Goal: Task Accomplishment & Management: Use online tool/utility

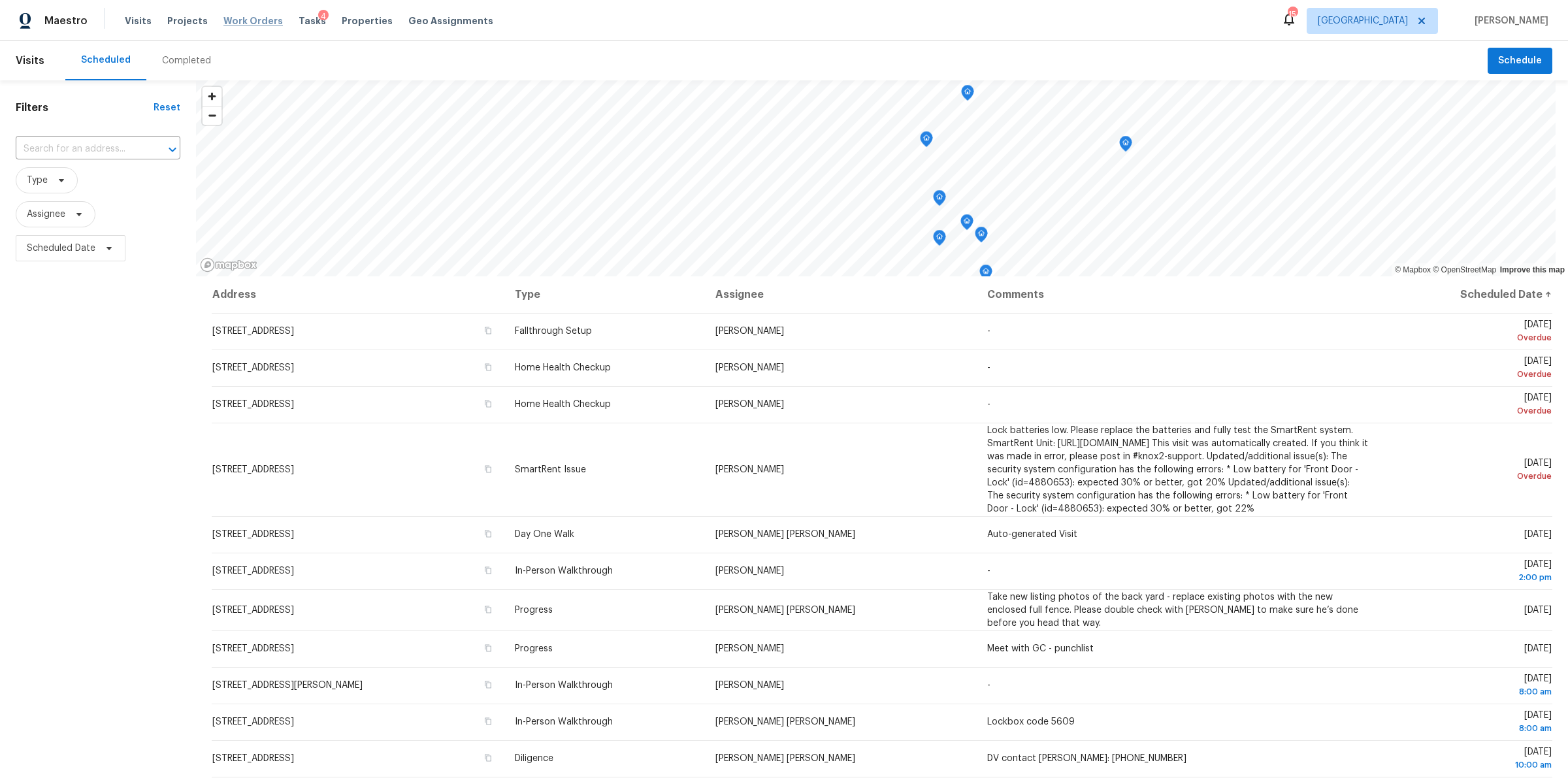
click at [245, 20] on span "Work Orders" at bounding box center [253, 20] width 59 height 13
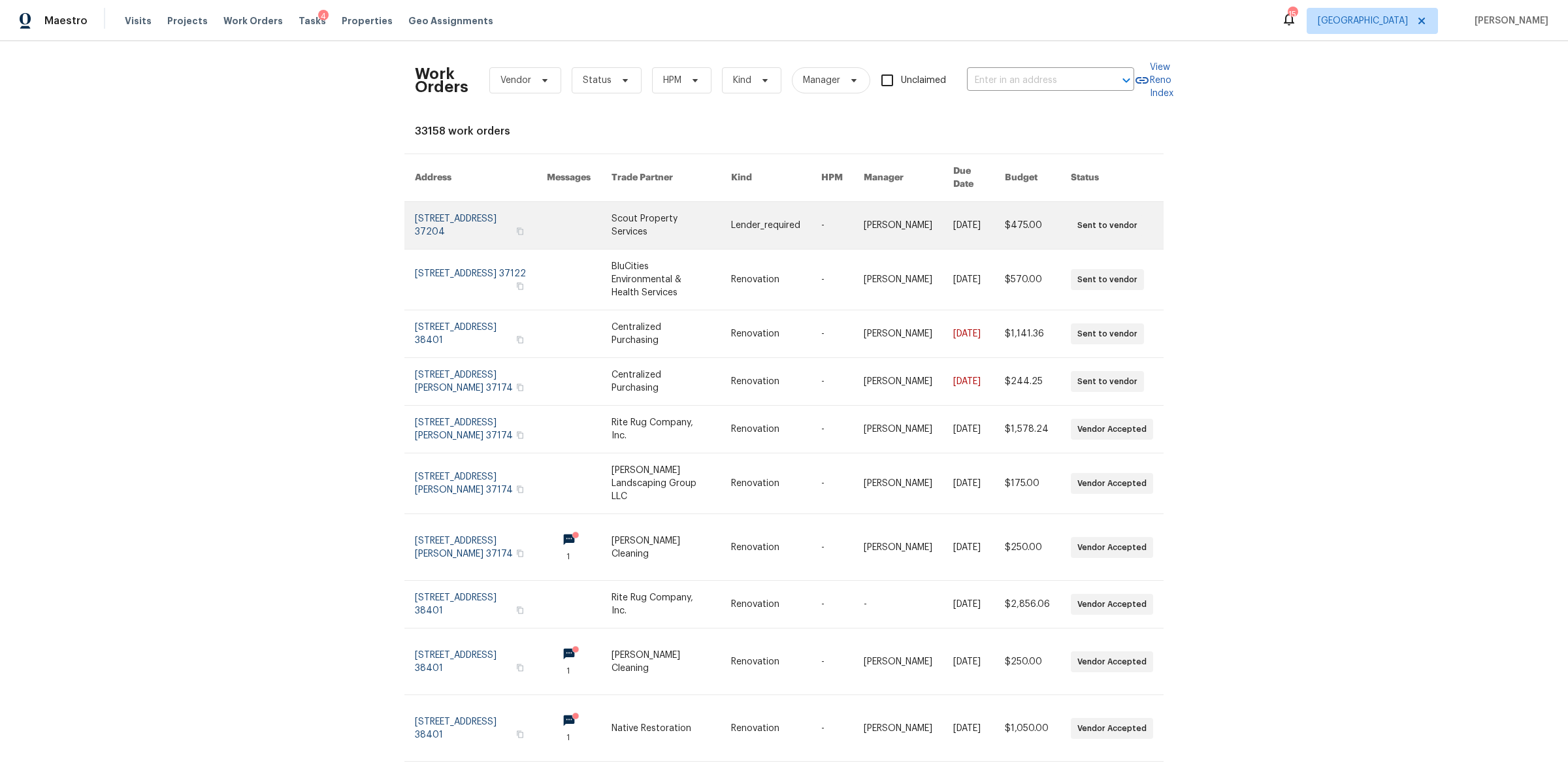
click at [463, 207] on link at bounding box center [481, 225] width 132 height 47
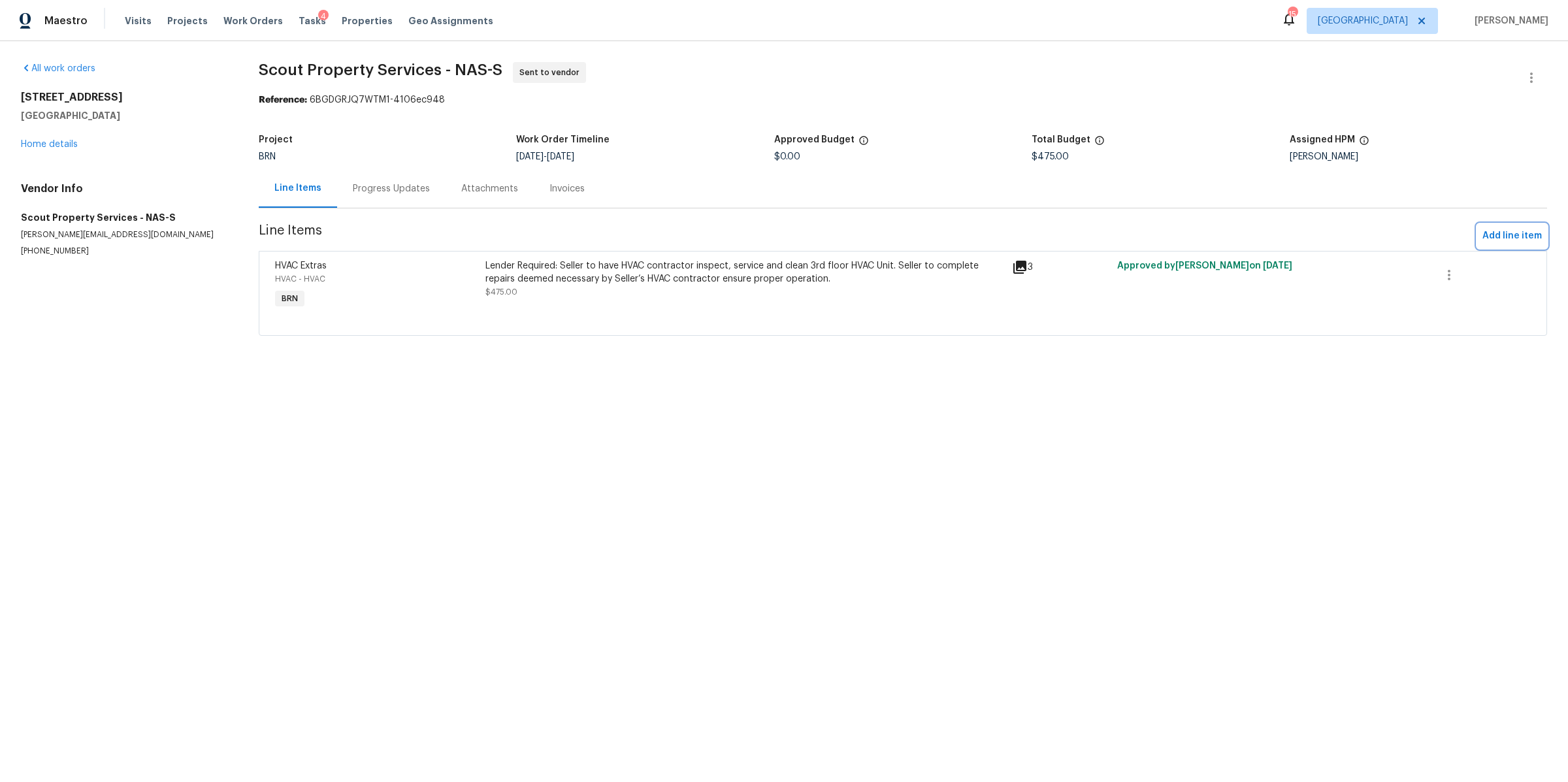
click at [1508, 231] on span "Add line item" at bounding box center [1512, 236] width 59 height 16
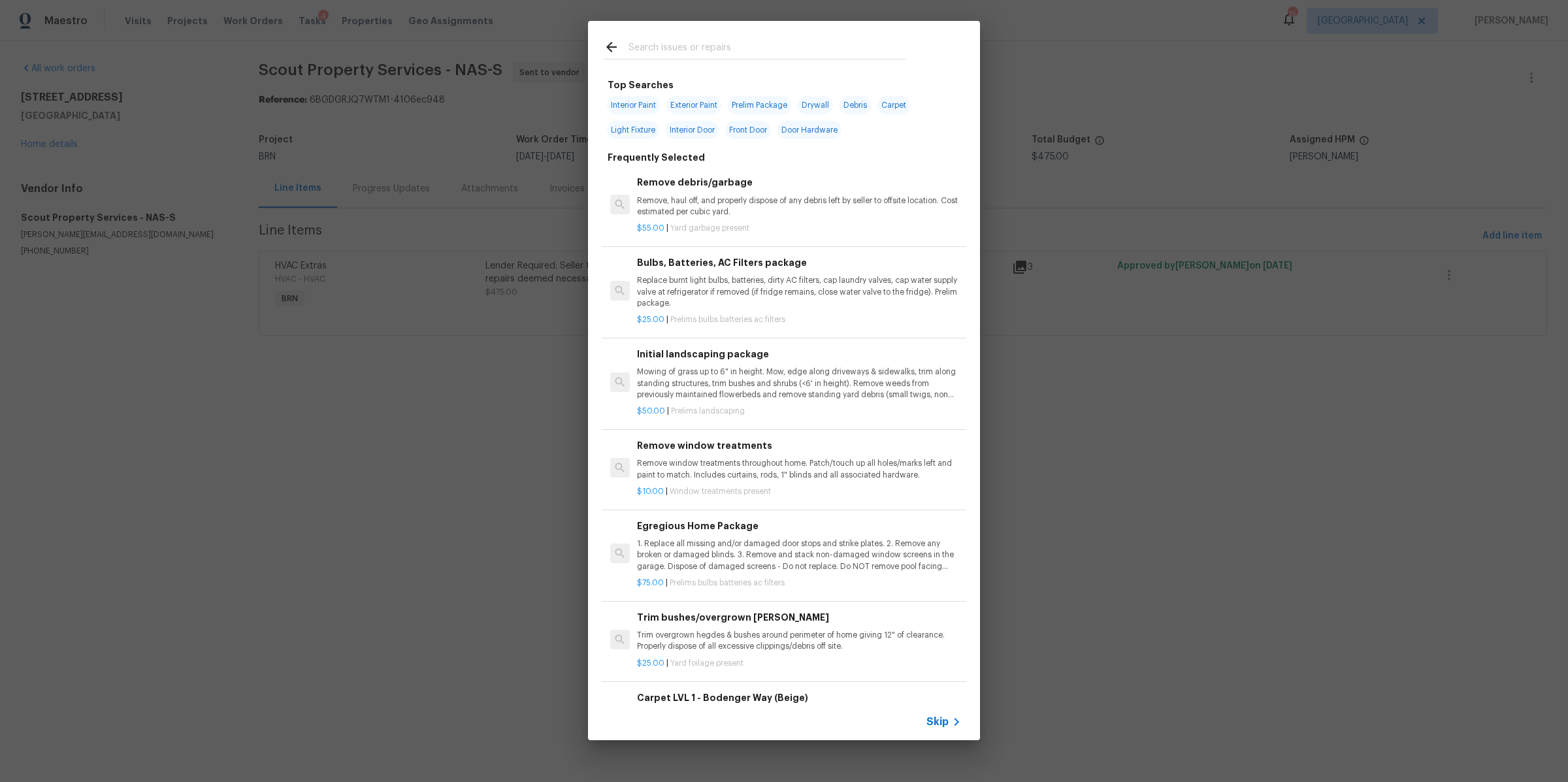
click at [773, 44] on input "text" at bounding box center [767, 49] width 277 height 20
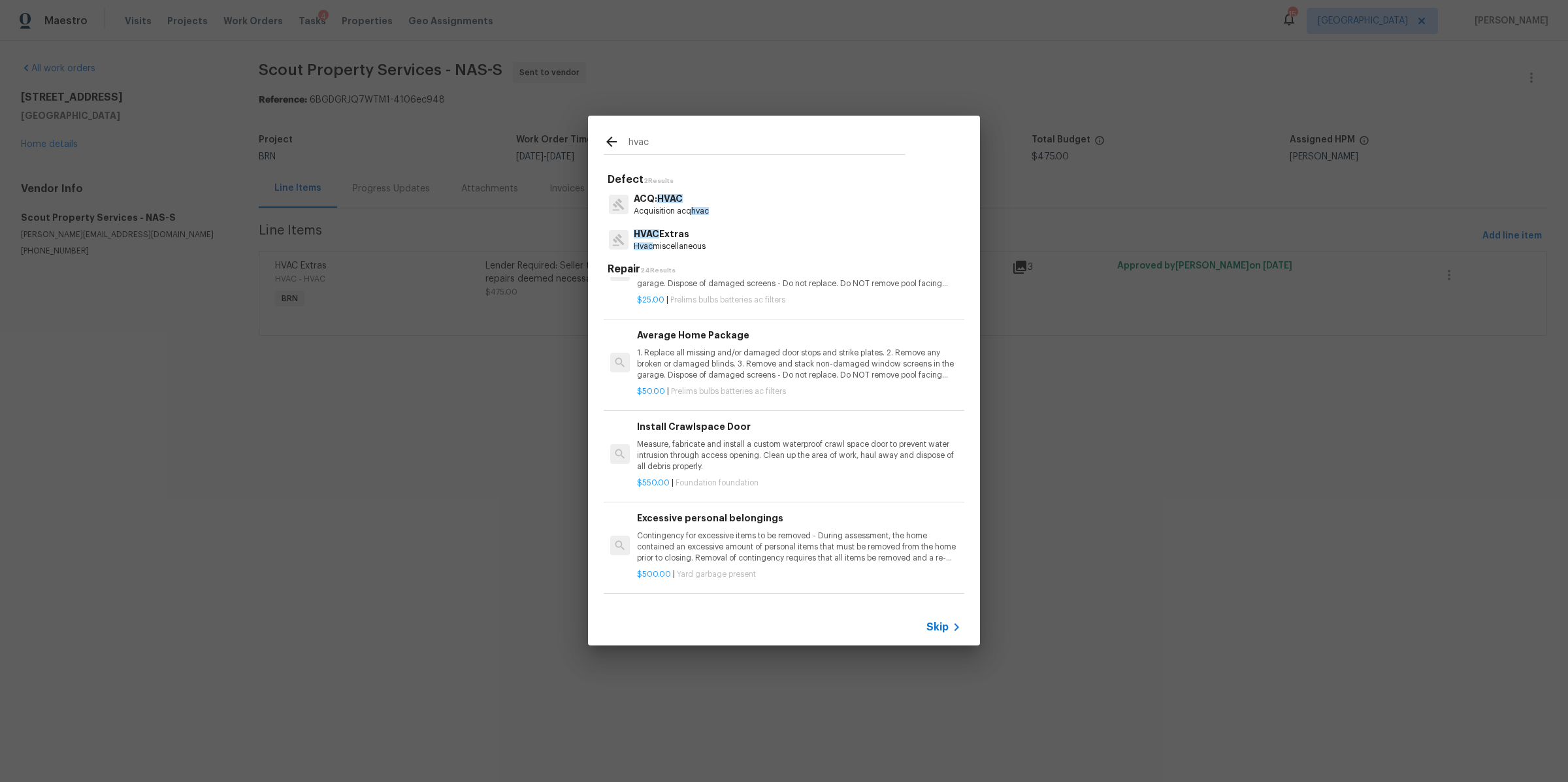
scroll to position [1628, 0]
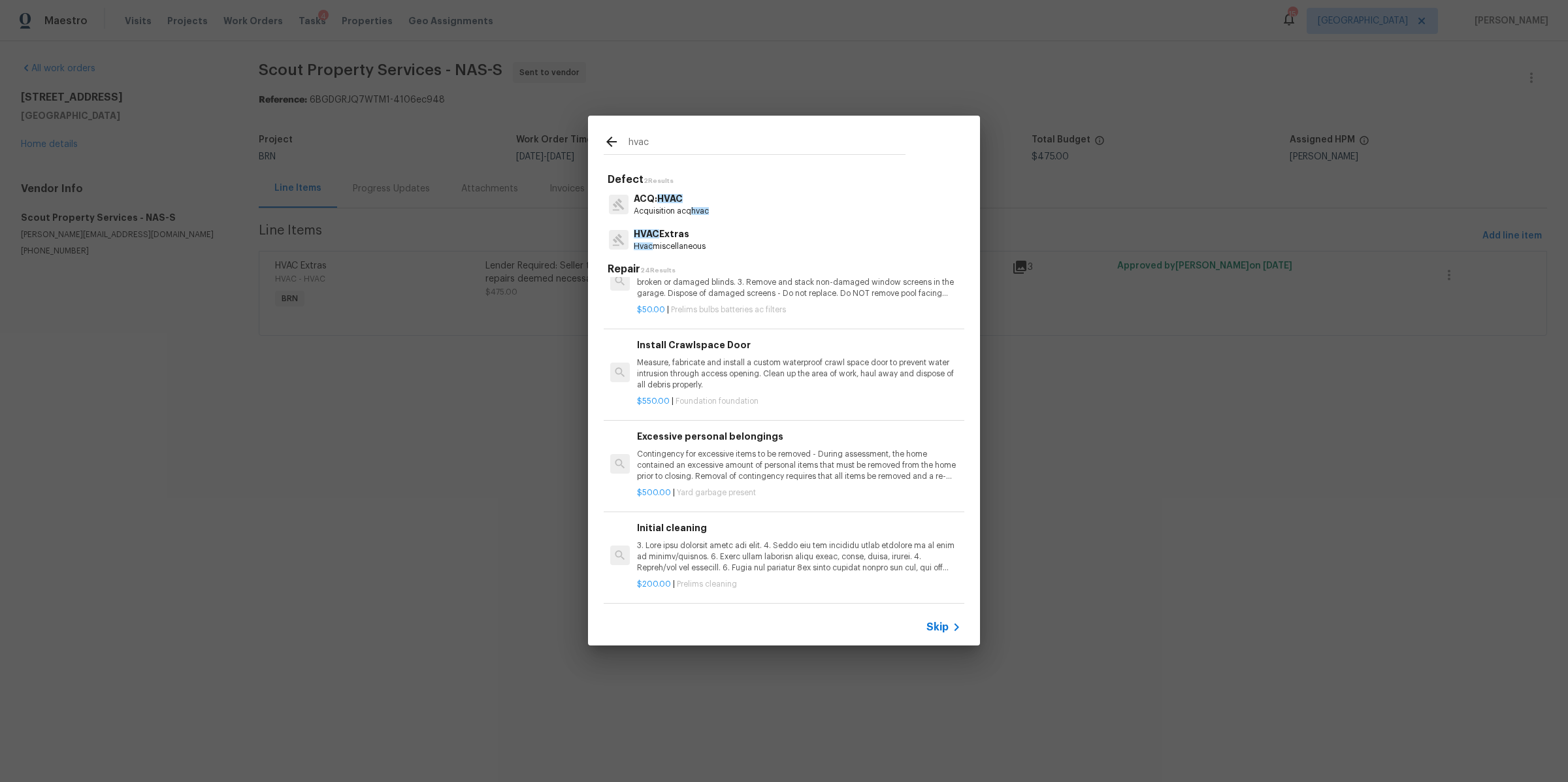
type input "hvac"
click at [943, 624] on span "Skip" at bounding box center [937, 627] width 22 height 13
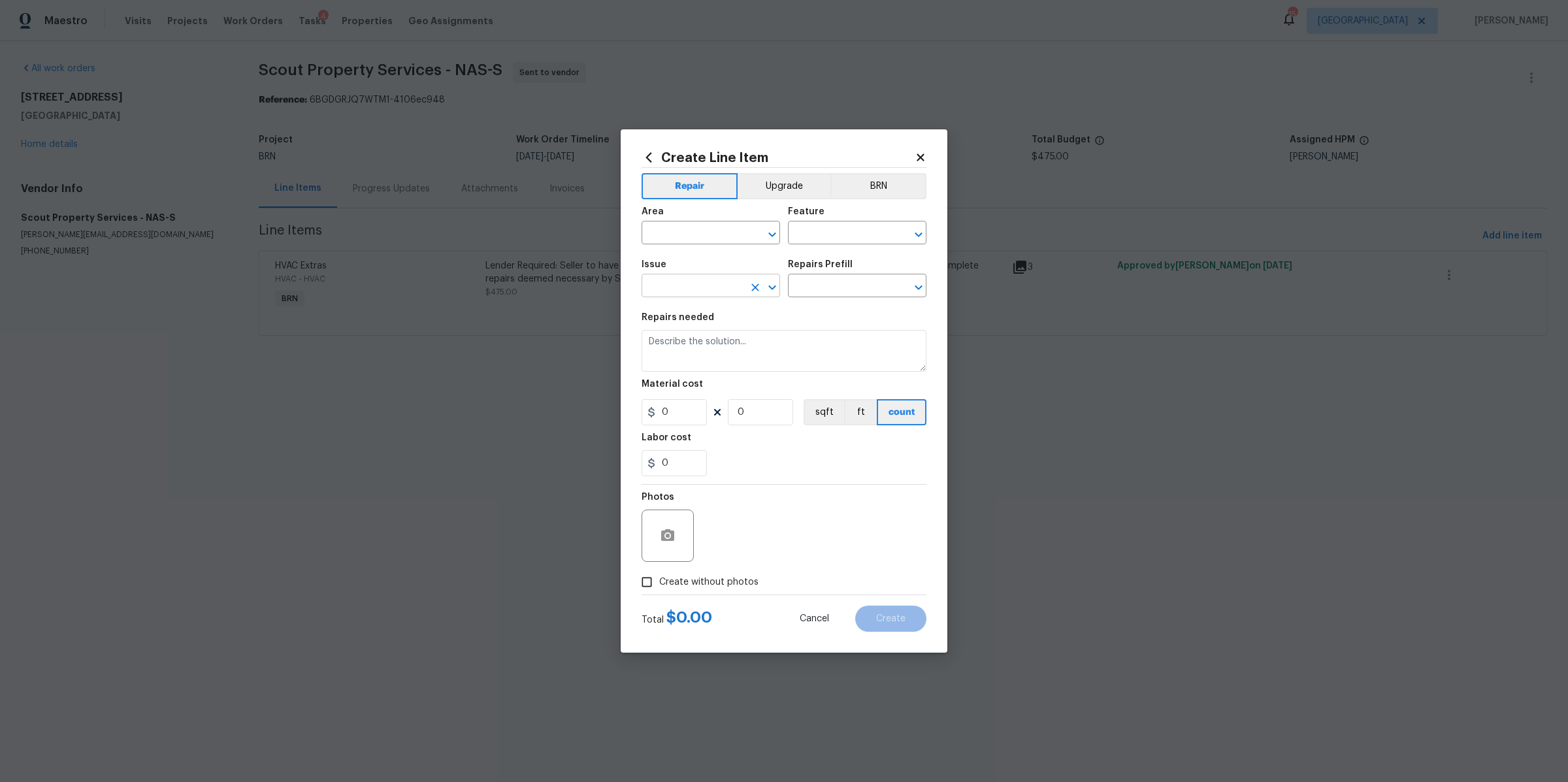
click at [731, 294] on input "text" at bounding box center [693, 287] width 102 height 20
type input "hvac"
click at [664, 363] on li "HVAC Extras" at bounding box center [711, 369] width 139 height 22
click at [924, 288] on icon "Open" at bounding box center [918, 287] width 16 height 16
type input "HVAC Extras"
